Goal: Information Seeking & Learning: Learn about a topic

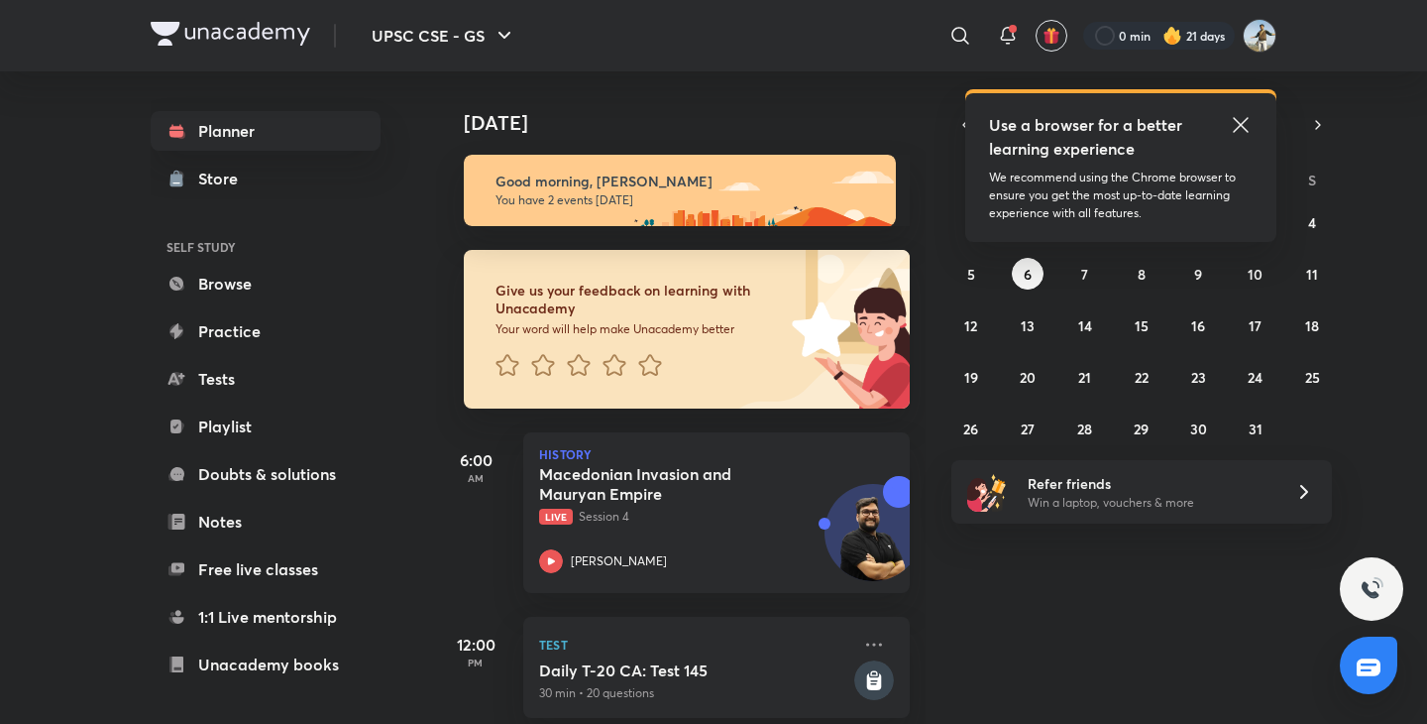
click at [1250, 117] on icon at bounding box center [1241, 125] width 24 height 24
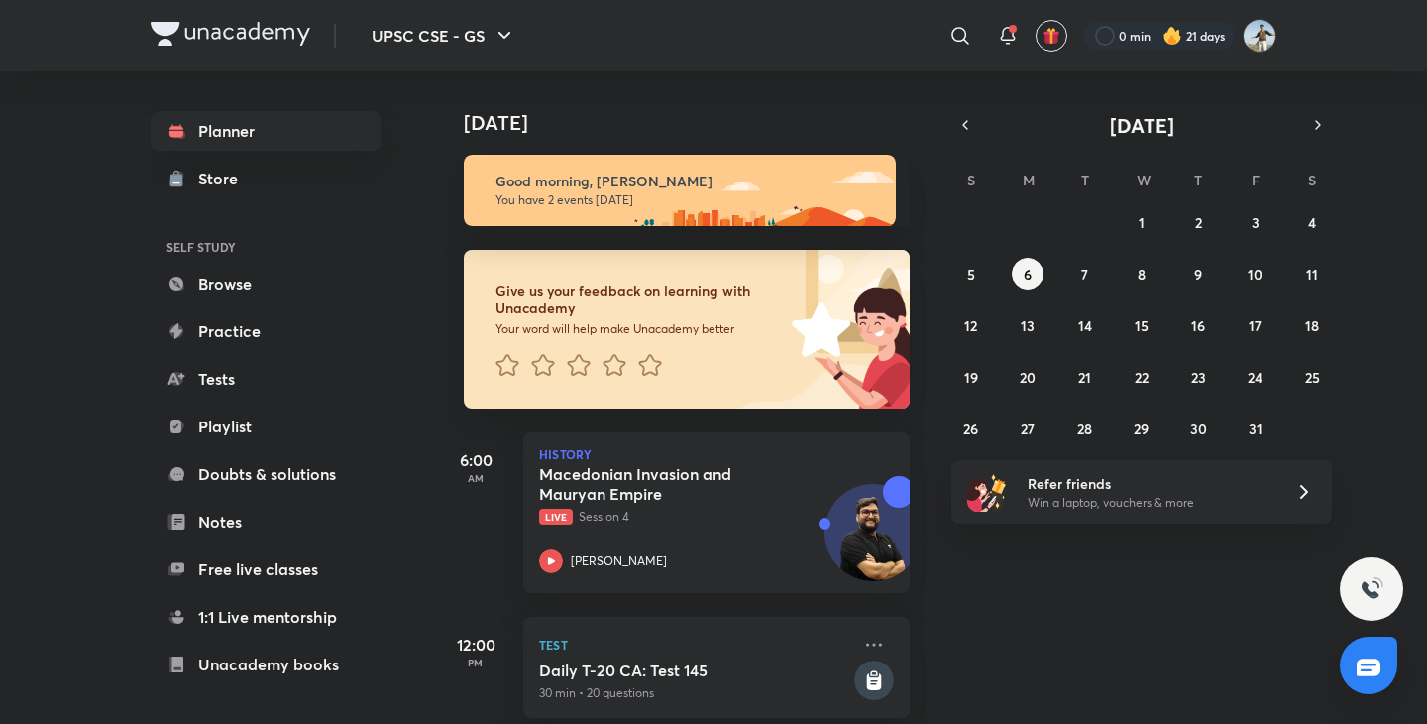
scroll to position [31, 0]
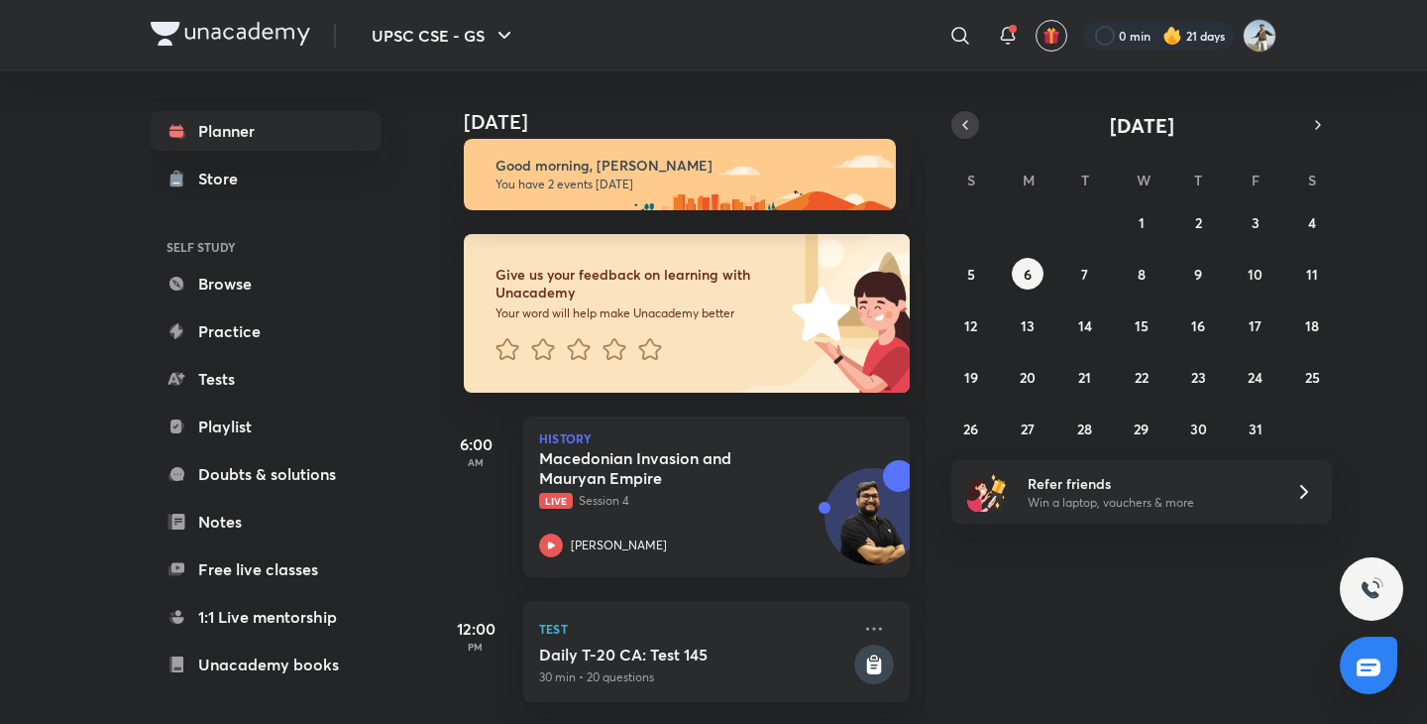
click at [971, 123] on icon "button" at bounding box center [965, 125] width 16 height 18
click at [1247, 220] on button "5" at bounding box center [1256, 222] width 32 height 32
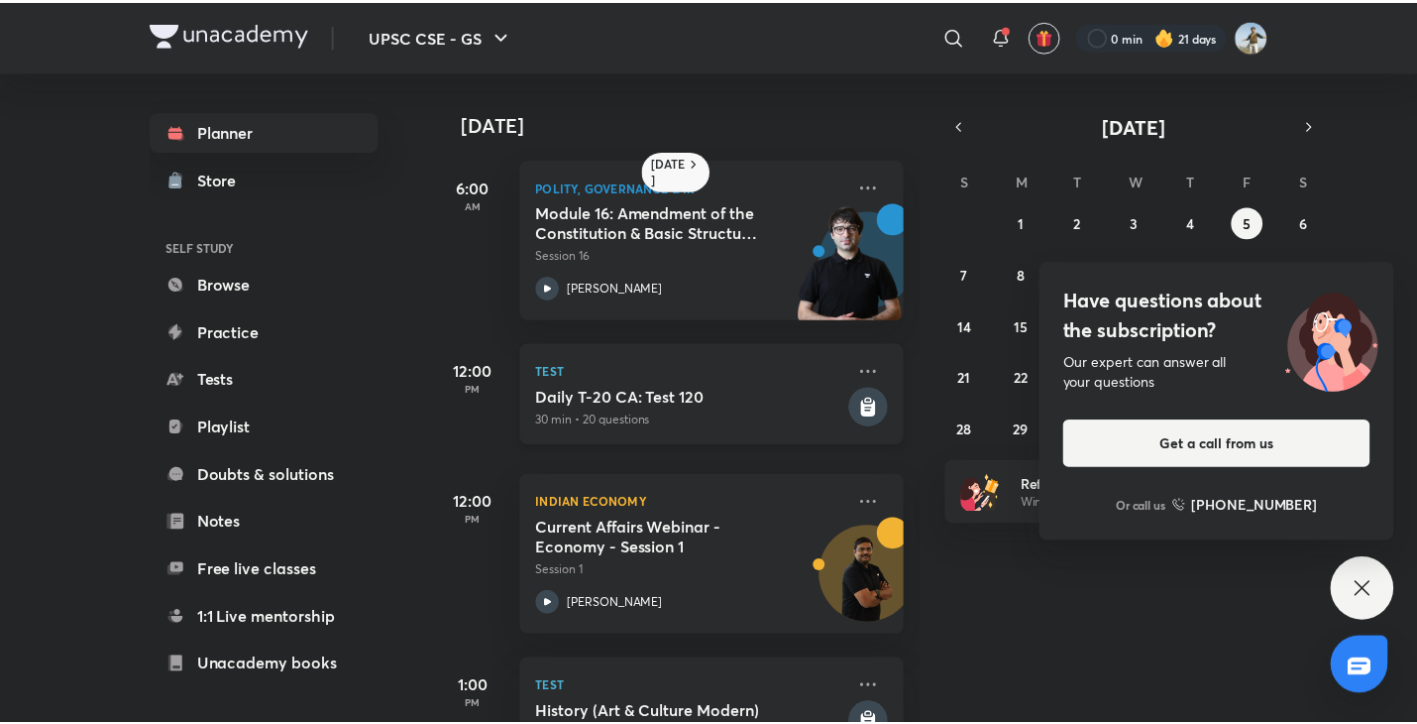
scroll to position [72, 0]
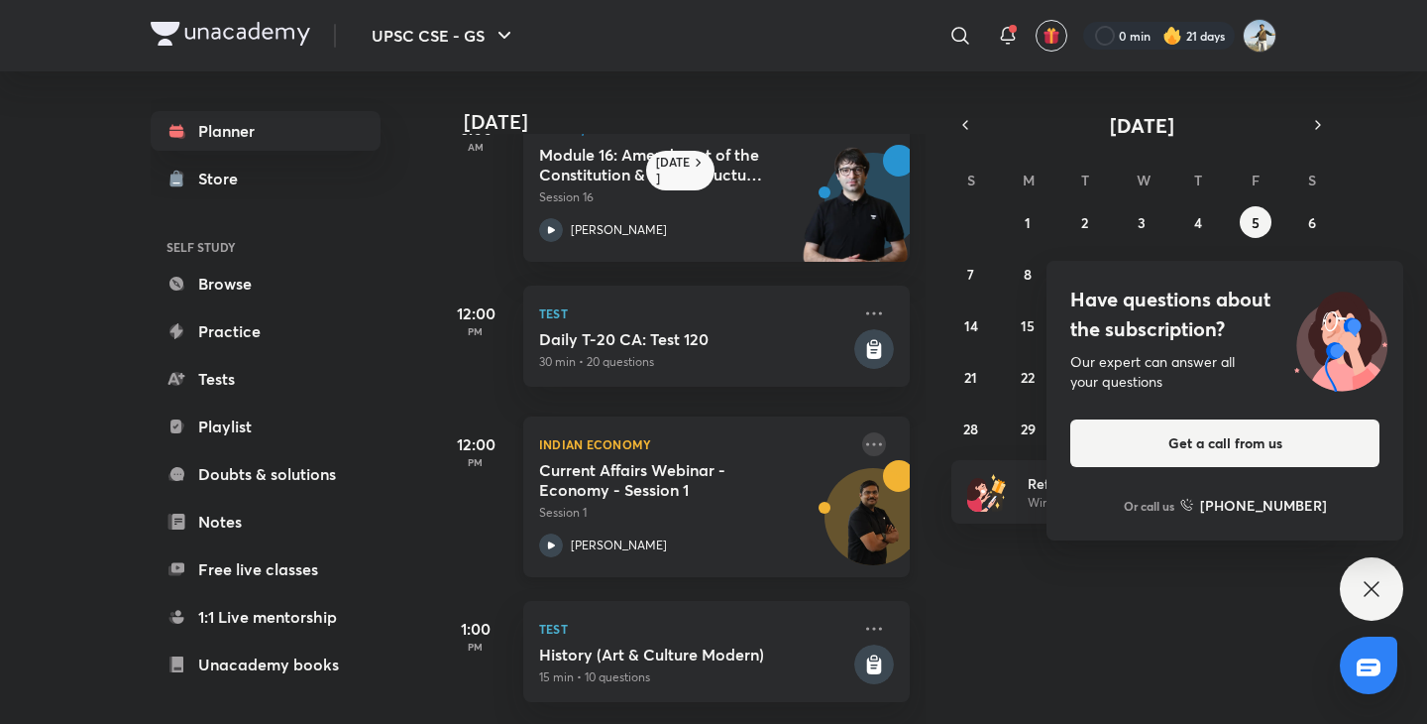
click at [865, 432] on icon at bounding box center [874, 444] width 24 height 24
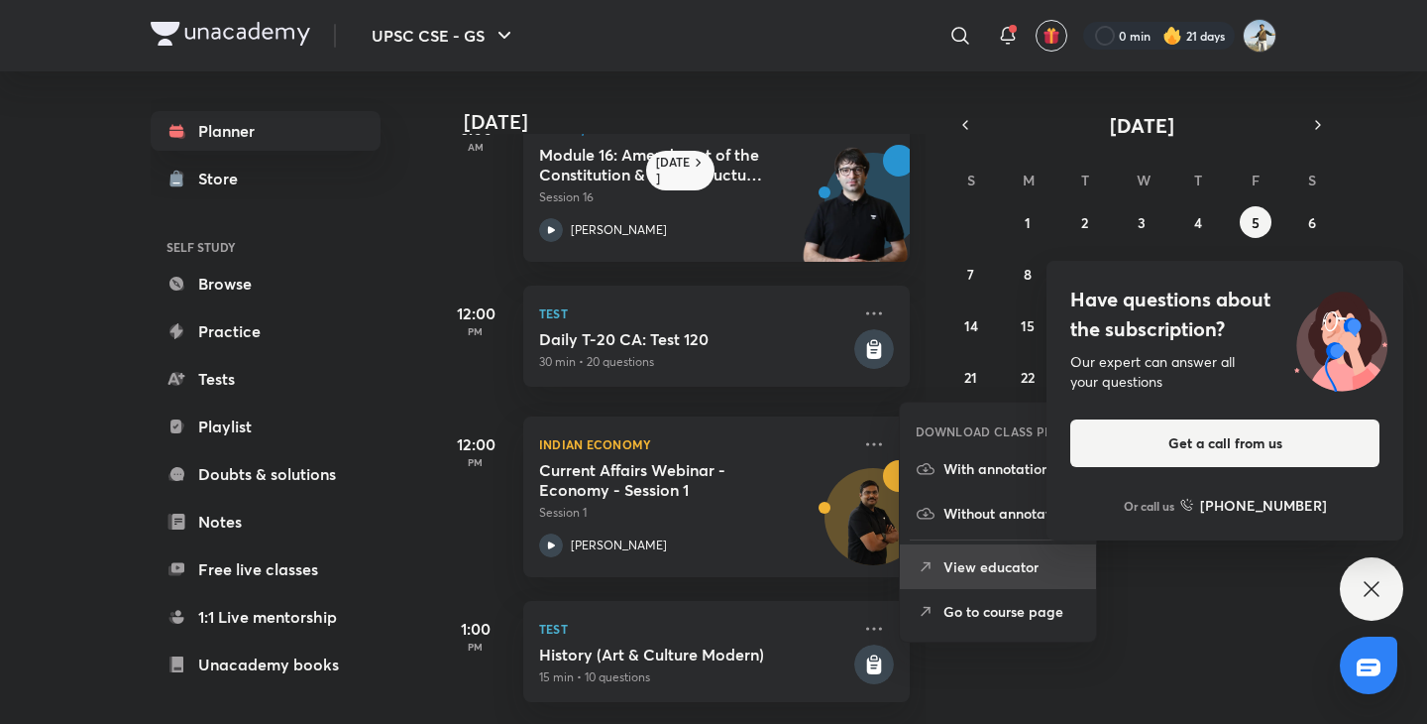
click at [976, 575] on p "View educator" at bounding box center [1012, 566] width 137 height 21
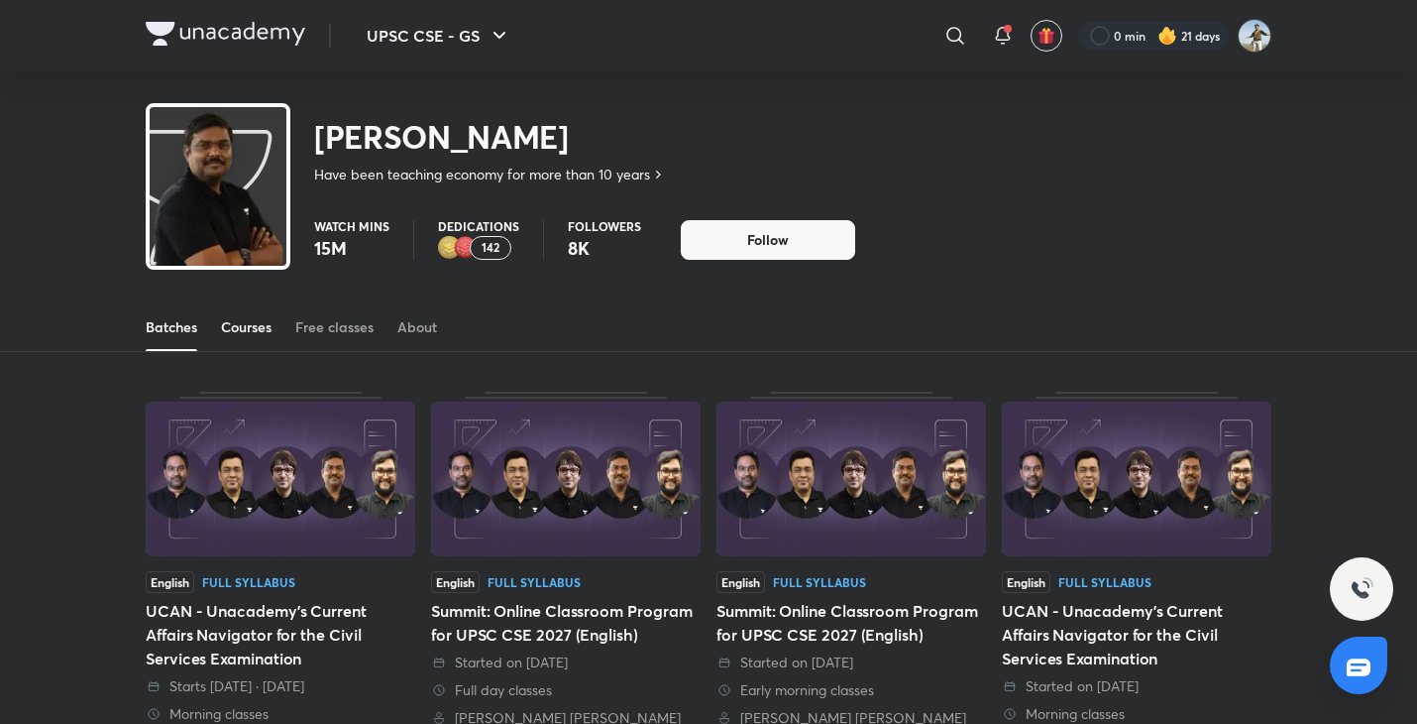
click at [246, 334] on div "Courses" at bounding box center [246, 327] width 51 height 20
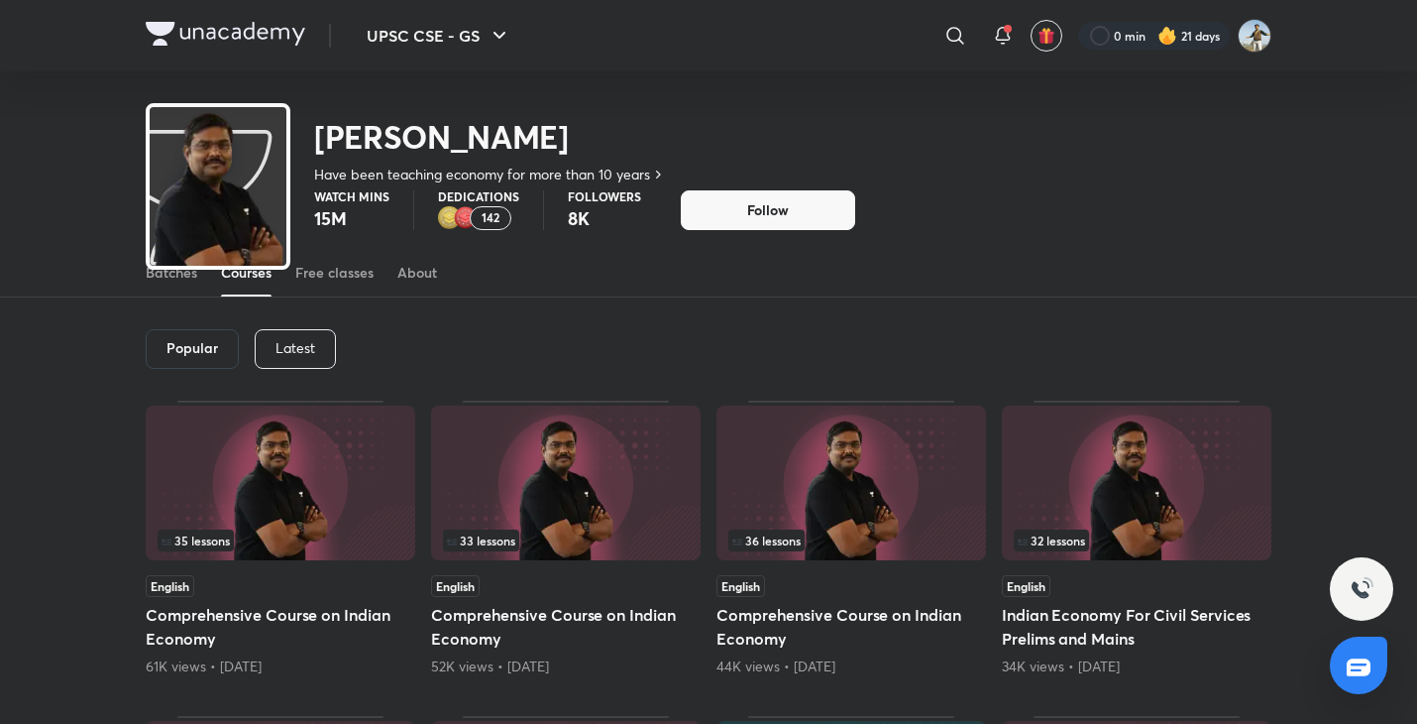
scroll to position [54, 0]
click at [292, 352] on p "Latest" at bounding box center [296, 349] width 40 height 16
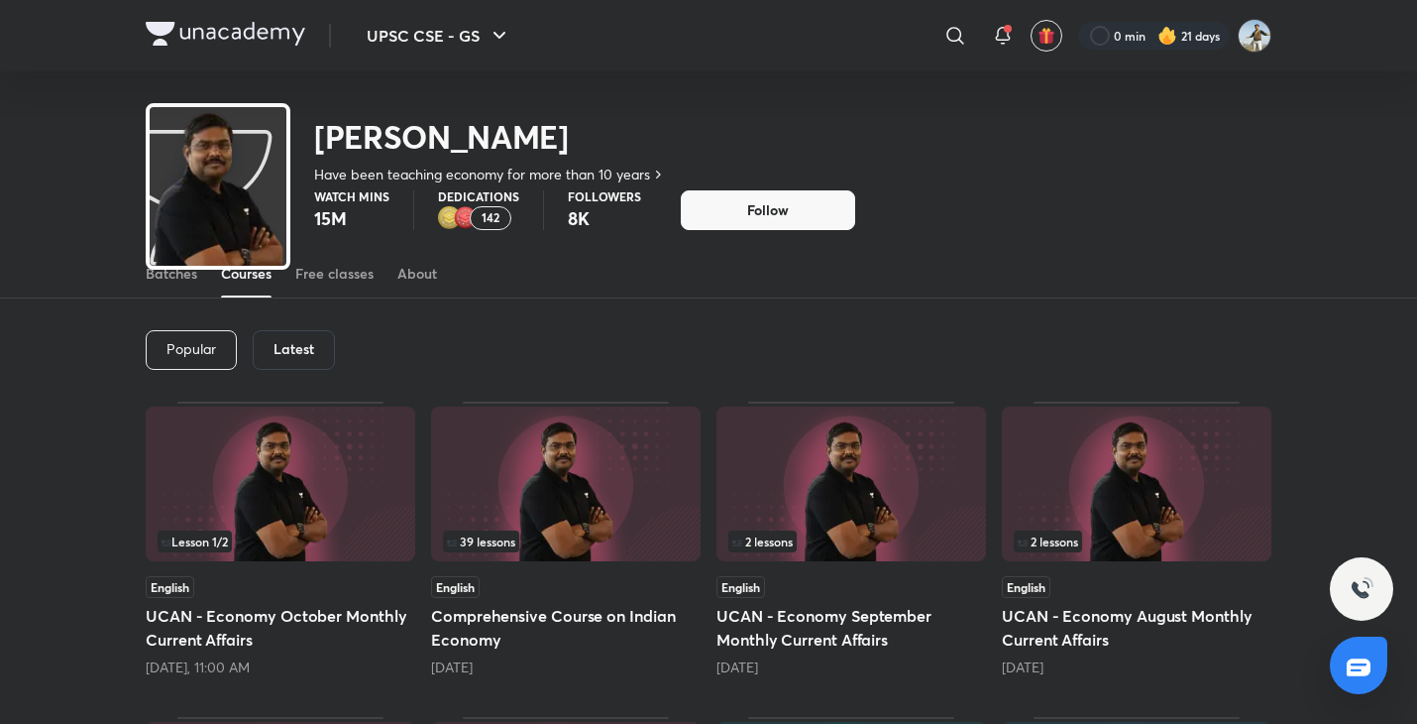
click at [834, 537] on div "2 lessons" at bounding box center [852, 541] width 246 height 22
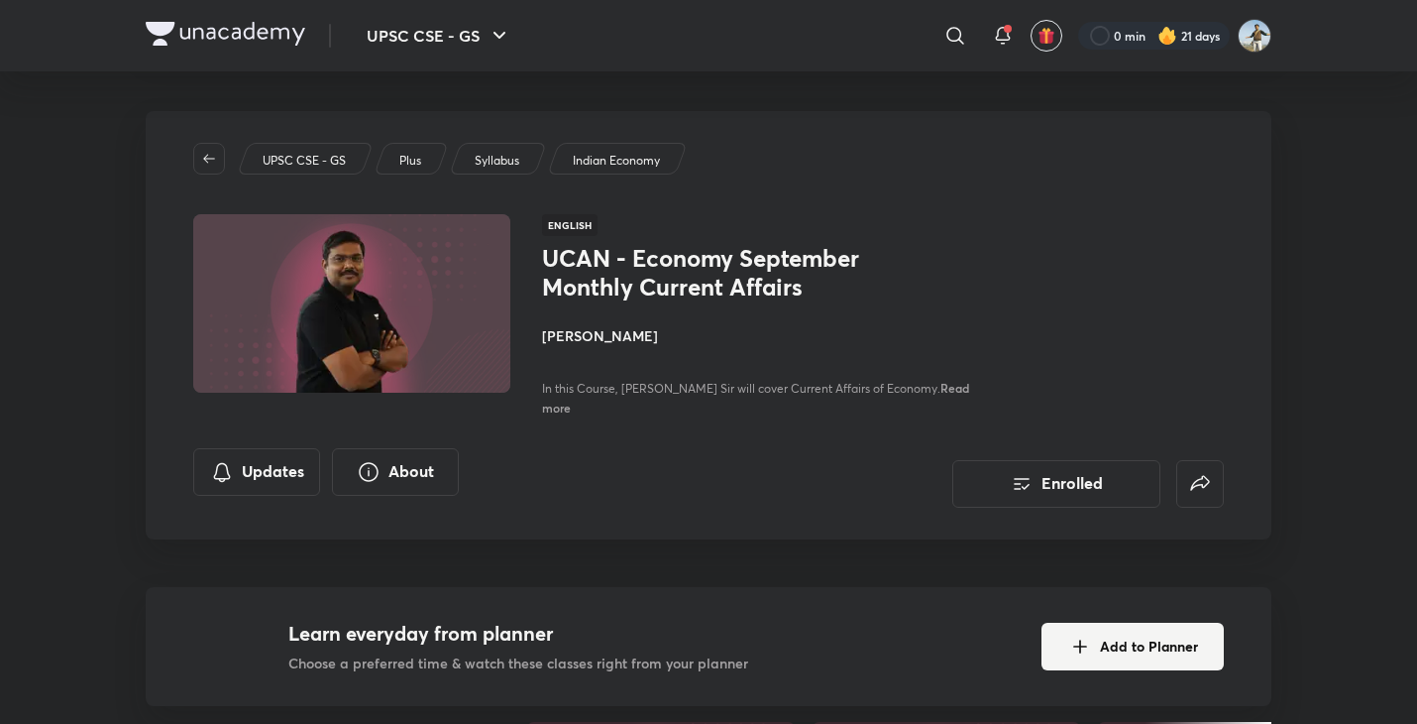
drag, startPoint x: 834, startPoint y: 537, endPoint x: 1325, endPoint y: 257, distance: 566.0
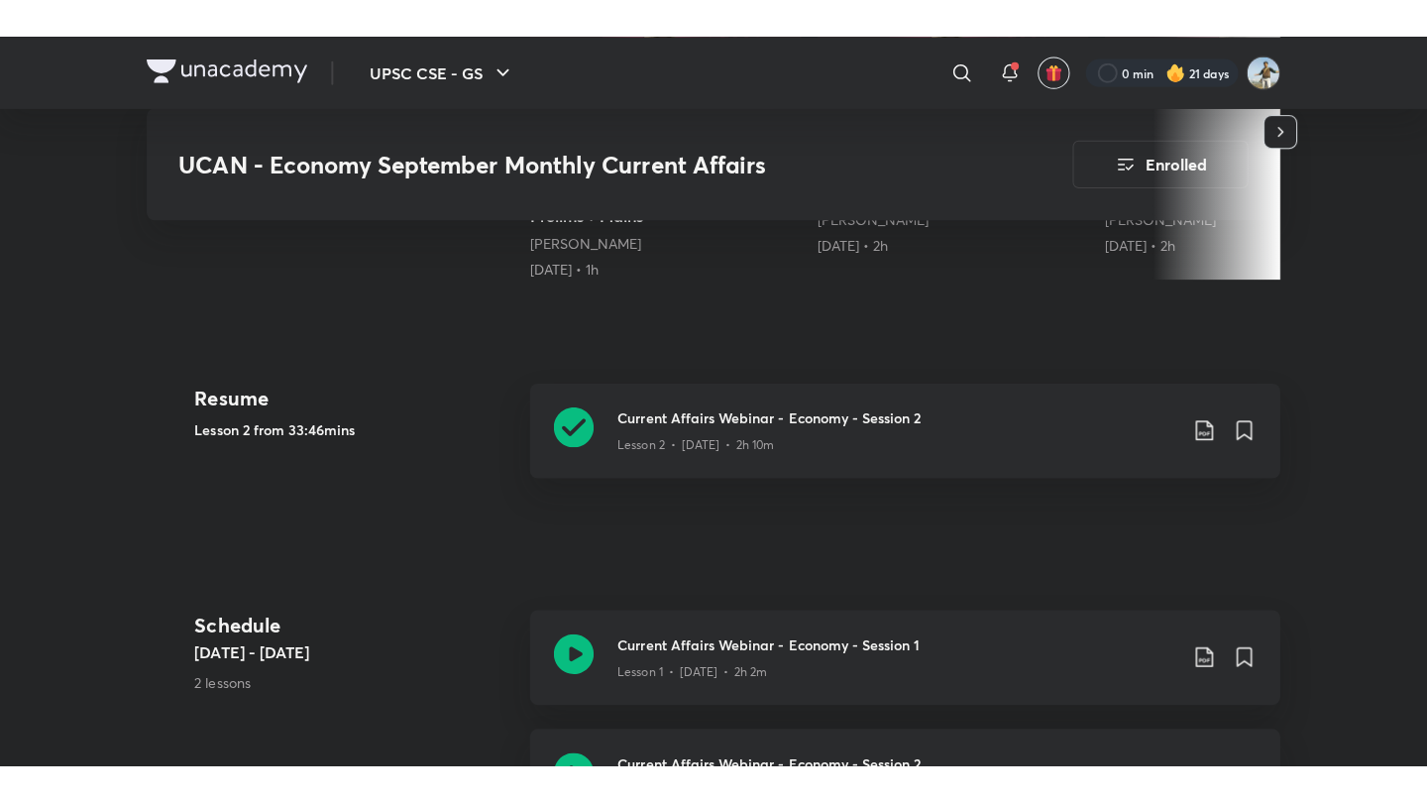
scroll to position [779, 0]
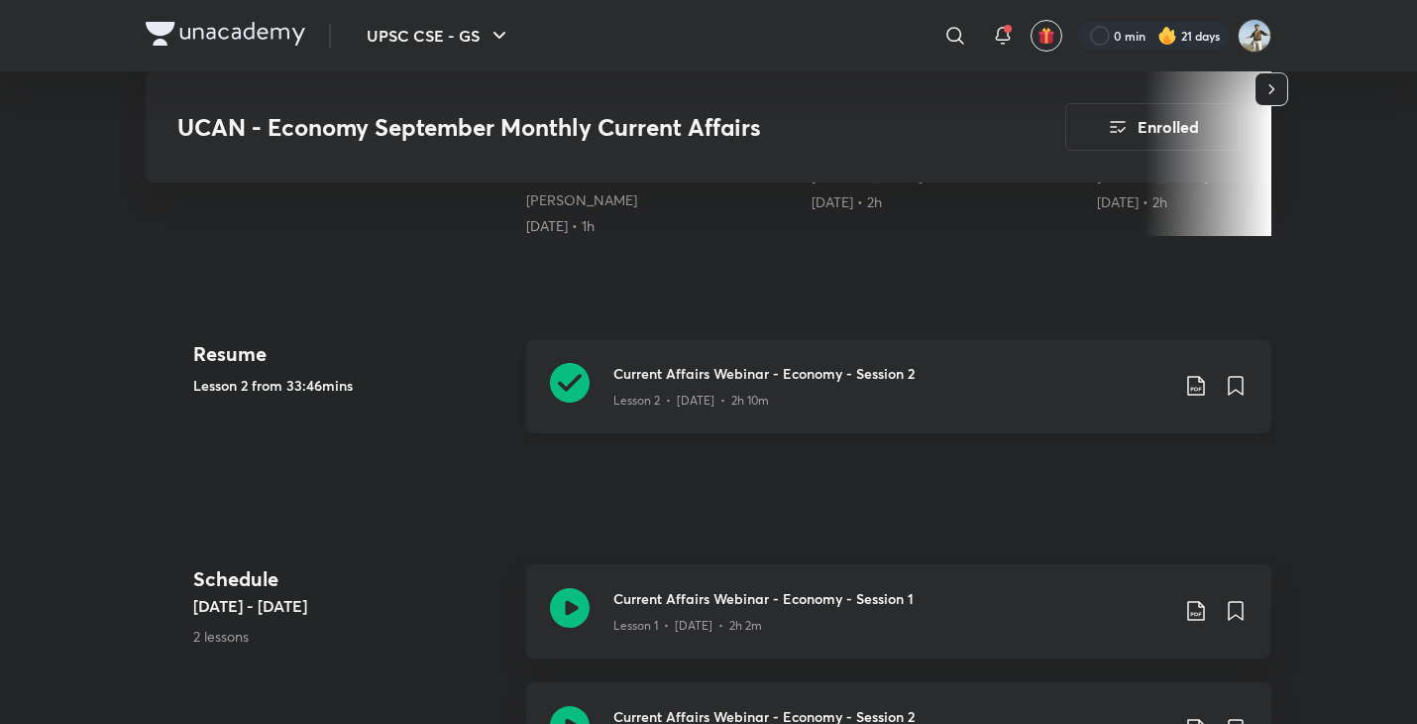
click at [583, 389] on icon at bounding box center [570, 383] width 40 height 40
